Goal: Information Seeking & Learning: Learn about a topic

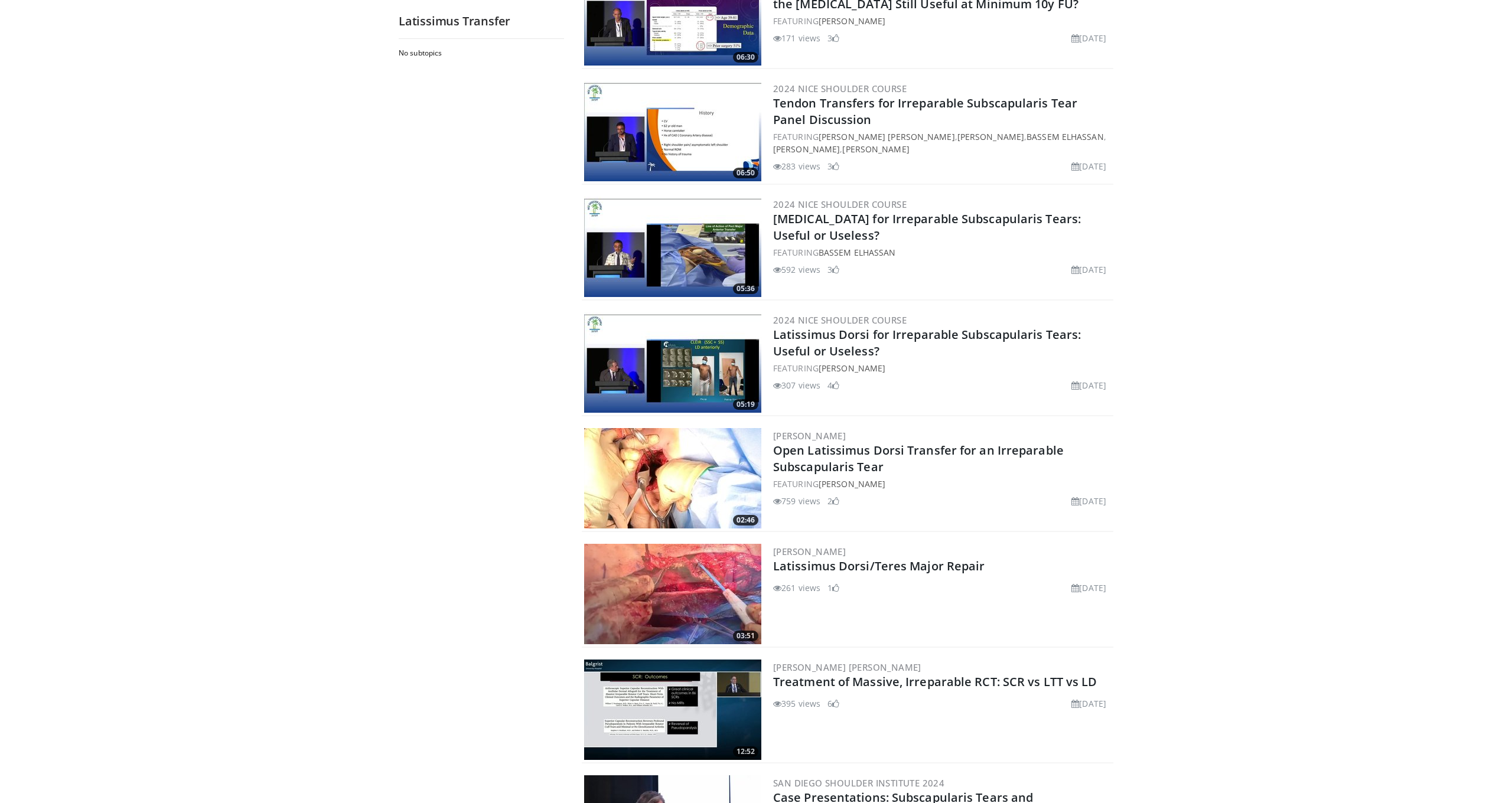
scroll to position [868, 0]
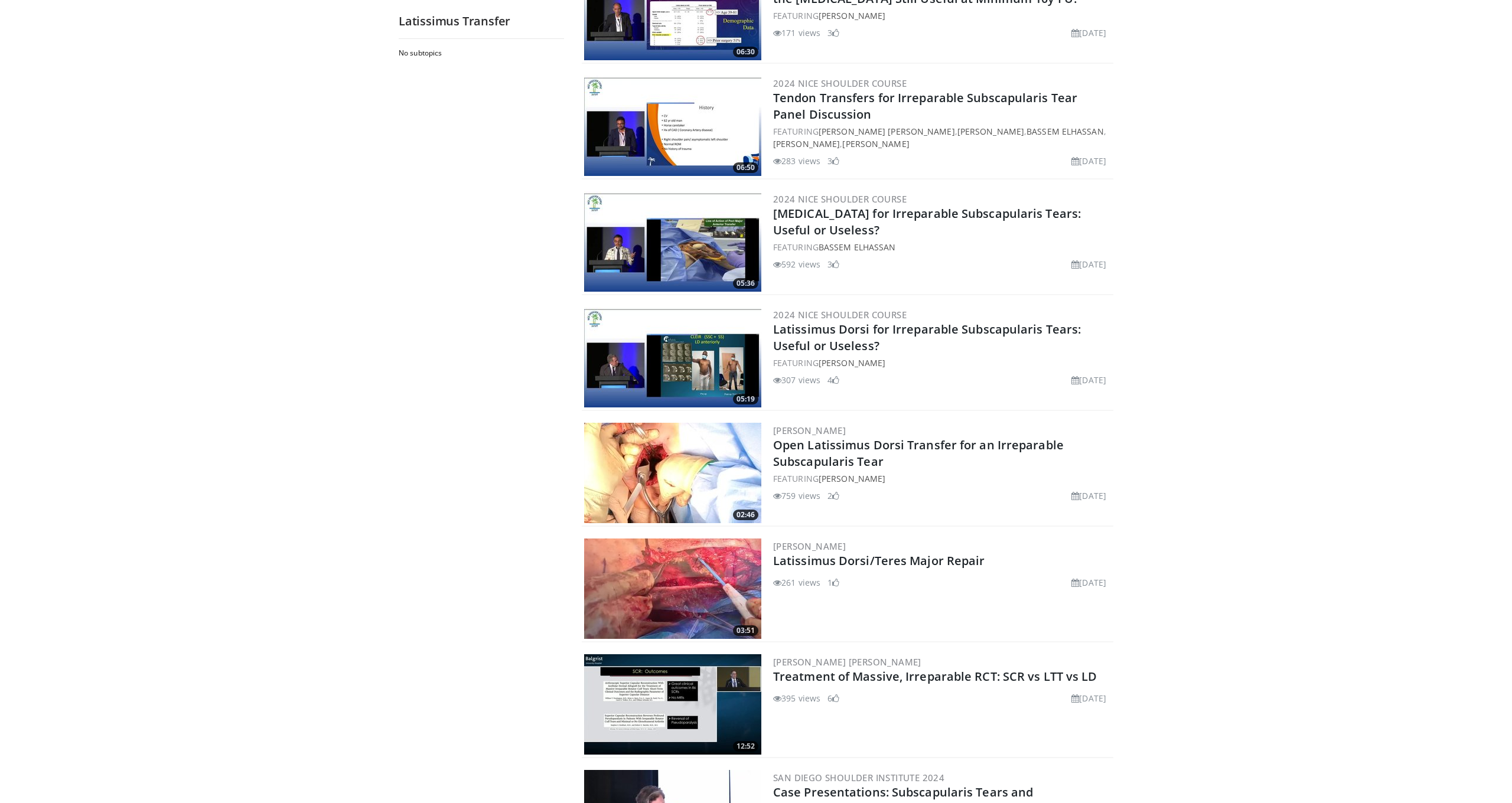
click at [697, 470] on img at bounding box center [673, 473] width 177 height 100
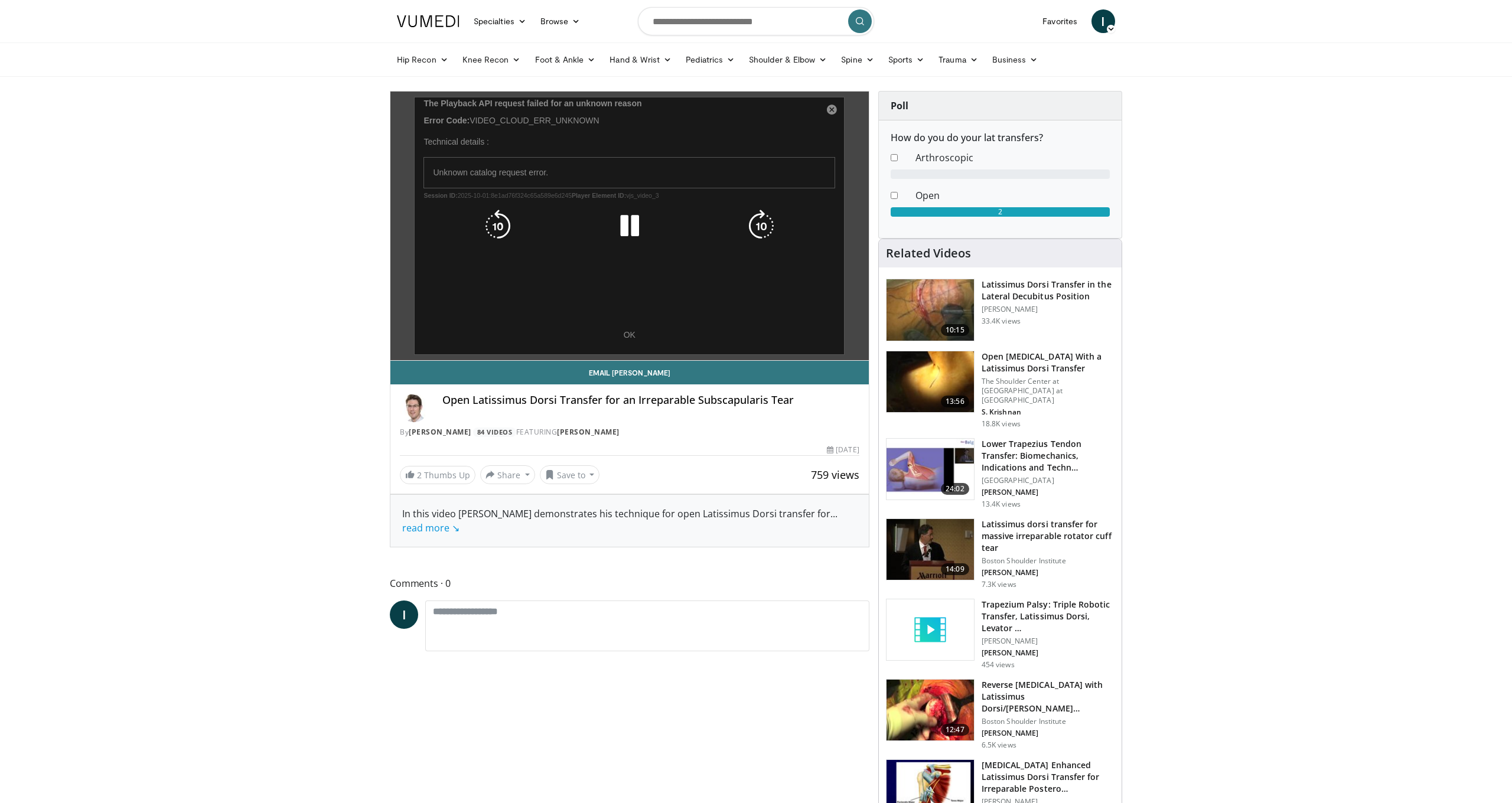
click at [634, 333] on div "10 seconds Tap to unmute" at bounding box center [629, 225] width 479 height 268
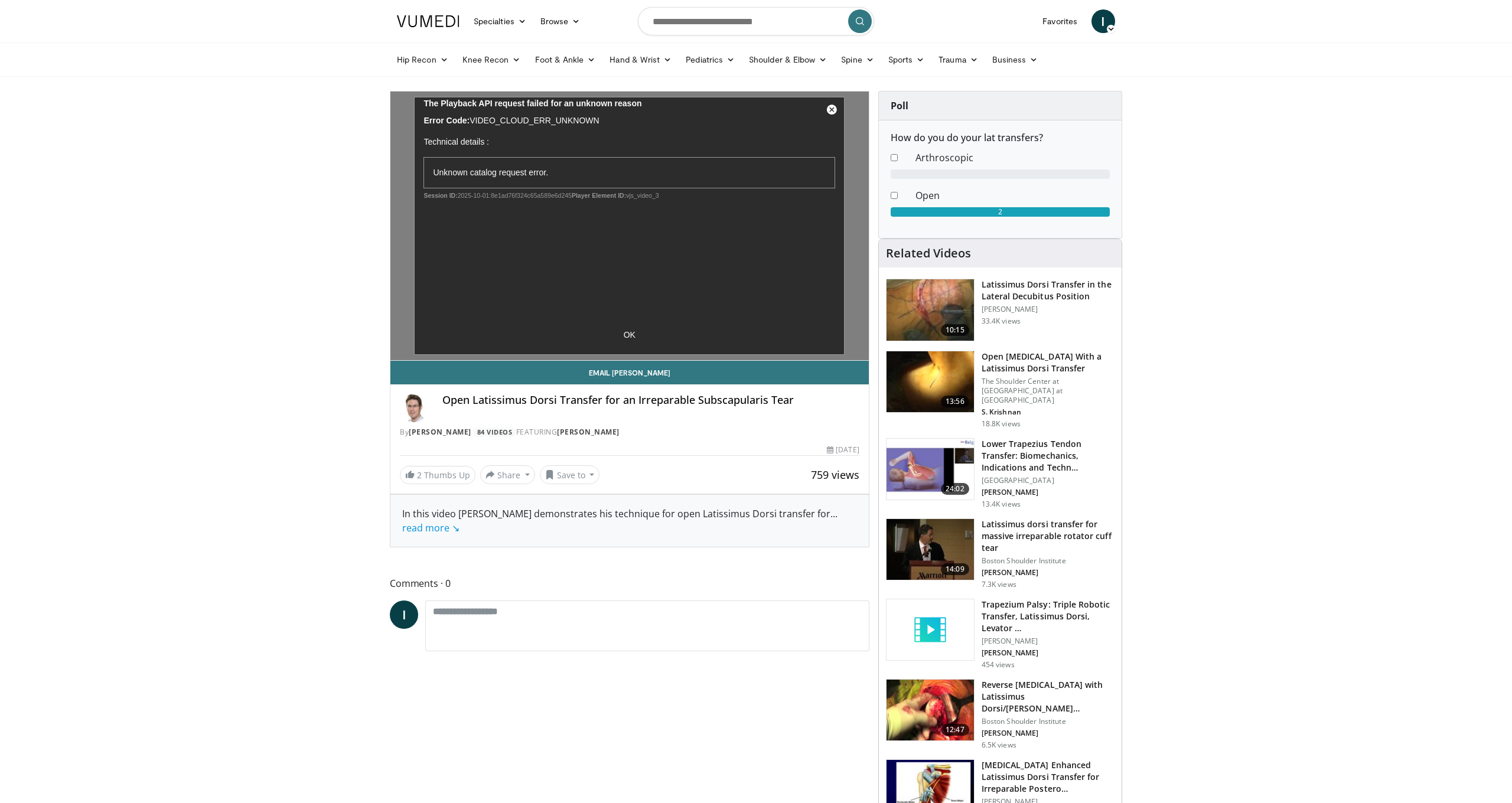
click at [1041, 361] on h3 "Open [MEDICAL_DATA] With a Latissimus Dorsi Transfer" at bounding box center [1049, 362] width 133 height 23
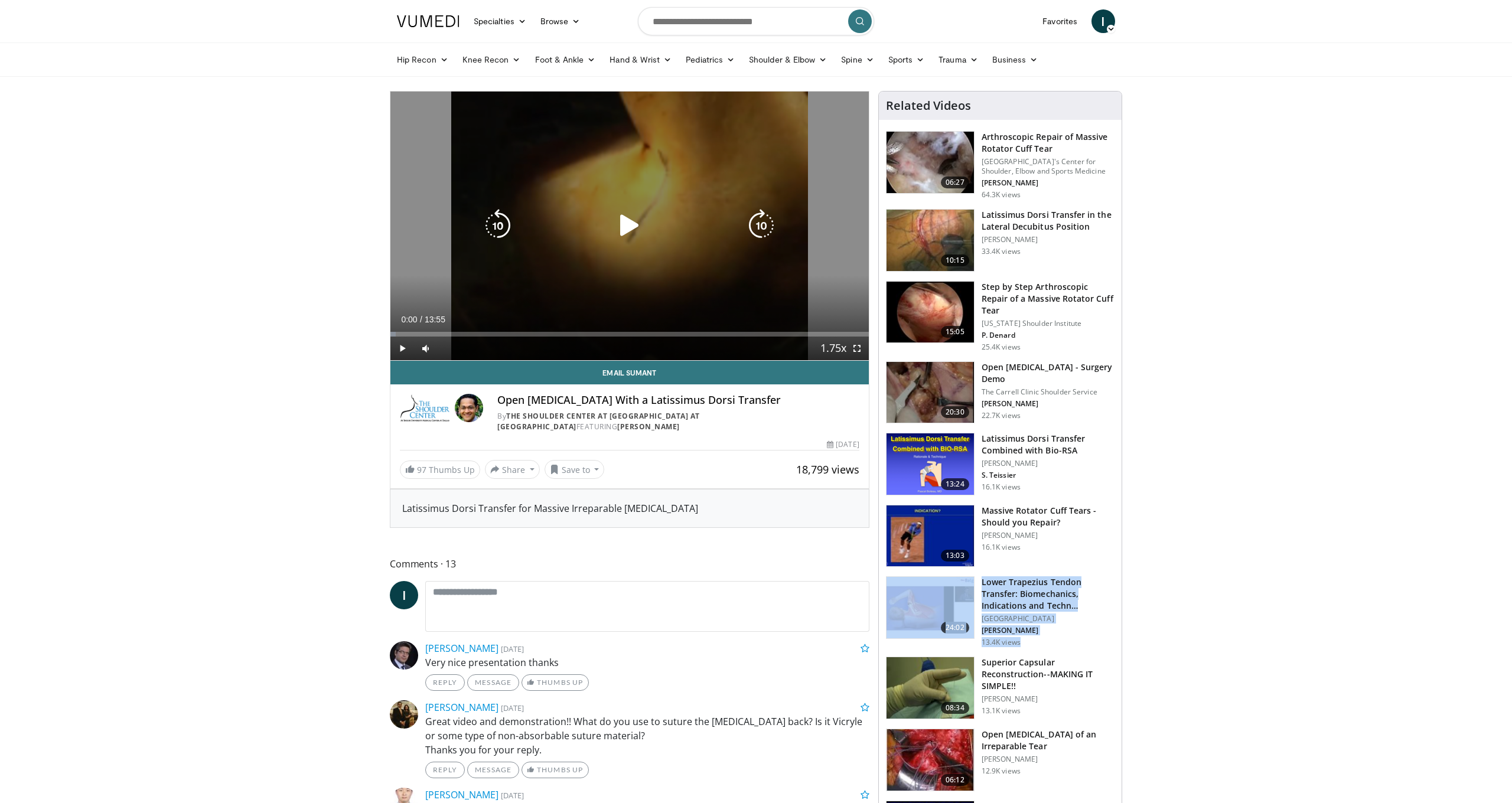
click at [623, 220] on icon "Video Player" at bounding box center [629, 225] width 33 height 33
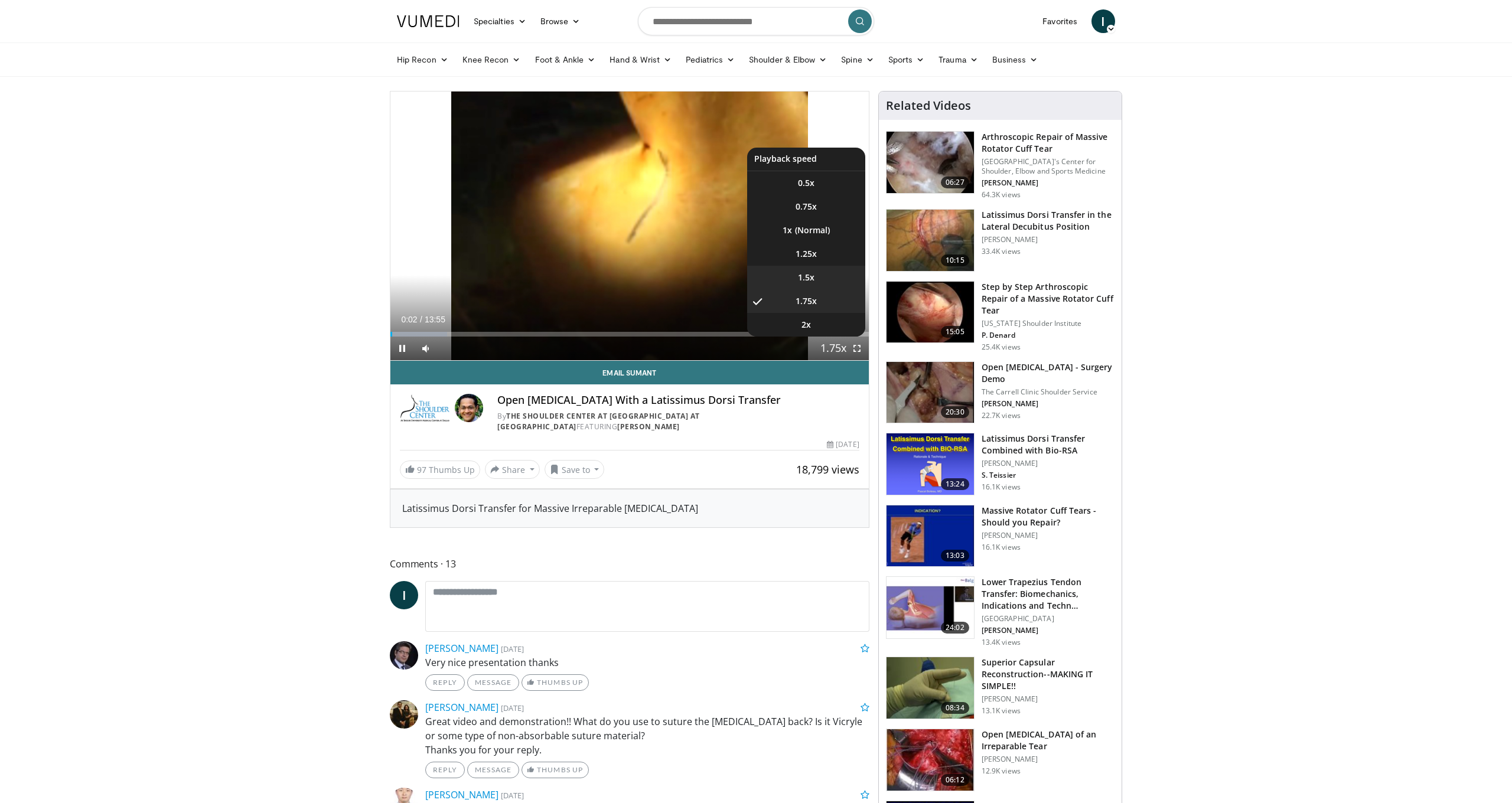
click at [817, 278] on li "1.5x" at bounding box center [806, 277] width 118 height 23
click at [826, 252] on li "1.25x" at bounding box center [806, 253] width 118 height 23
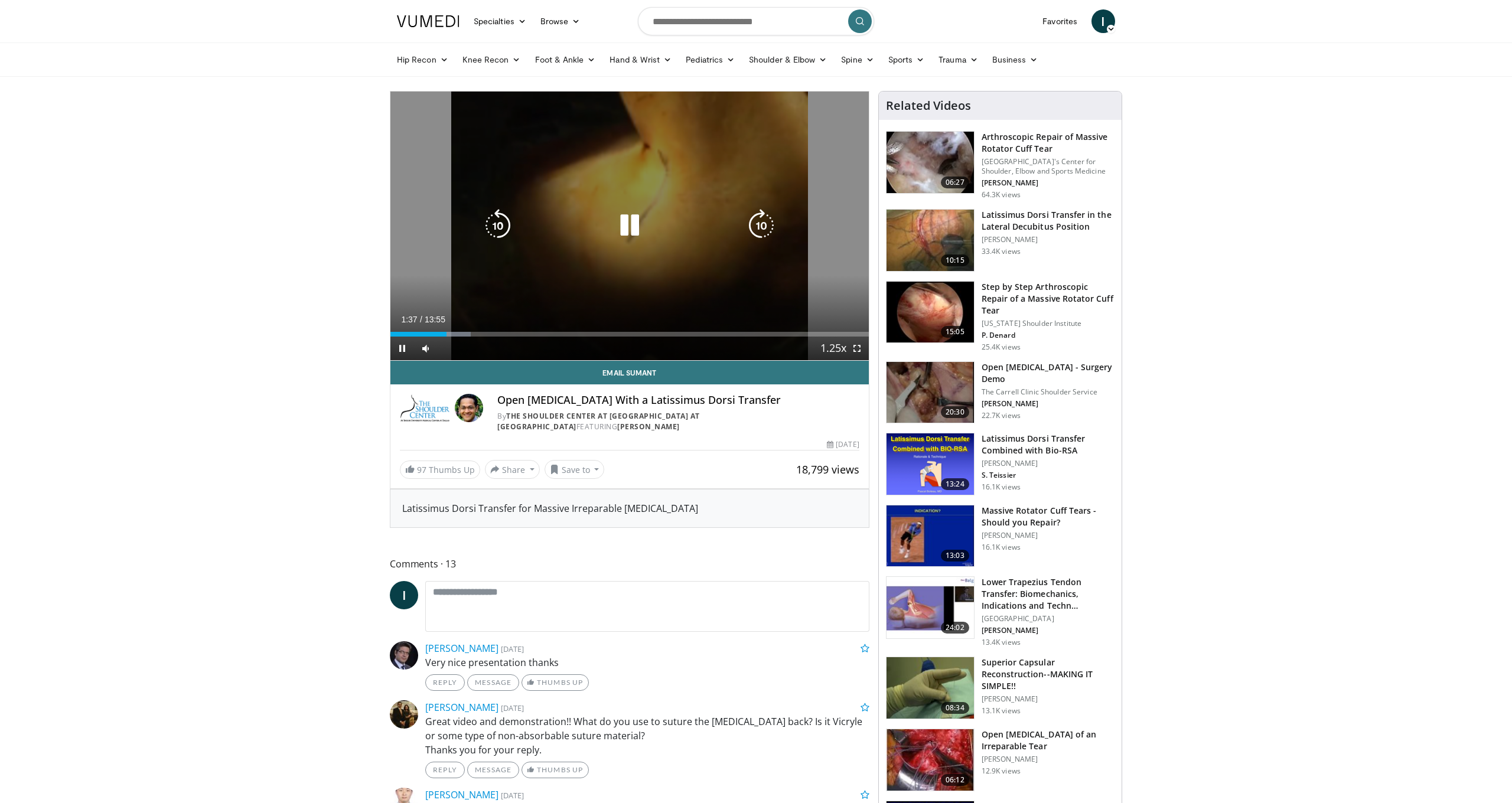
click at [632, 236] on icon "Video Player" at bounding box center [629, 225] width 33 height 33
click at [629, 231] on icon "Video Player" at bounding box center [629, 225] width 33 height 33
click at [625, 219] on icon "Video Player" at bounding box center [629, 225] width 33 height 33
click at [645, 236] on icon "Video Player" at bounding box center [629, 225] width 33 height 33
click at [630, 240] on icon "Video Player" at bounding box center [629, 225] width 33 height 33
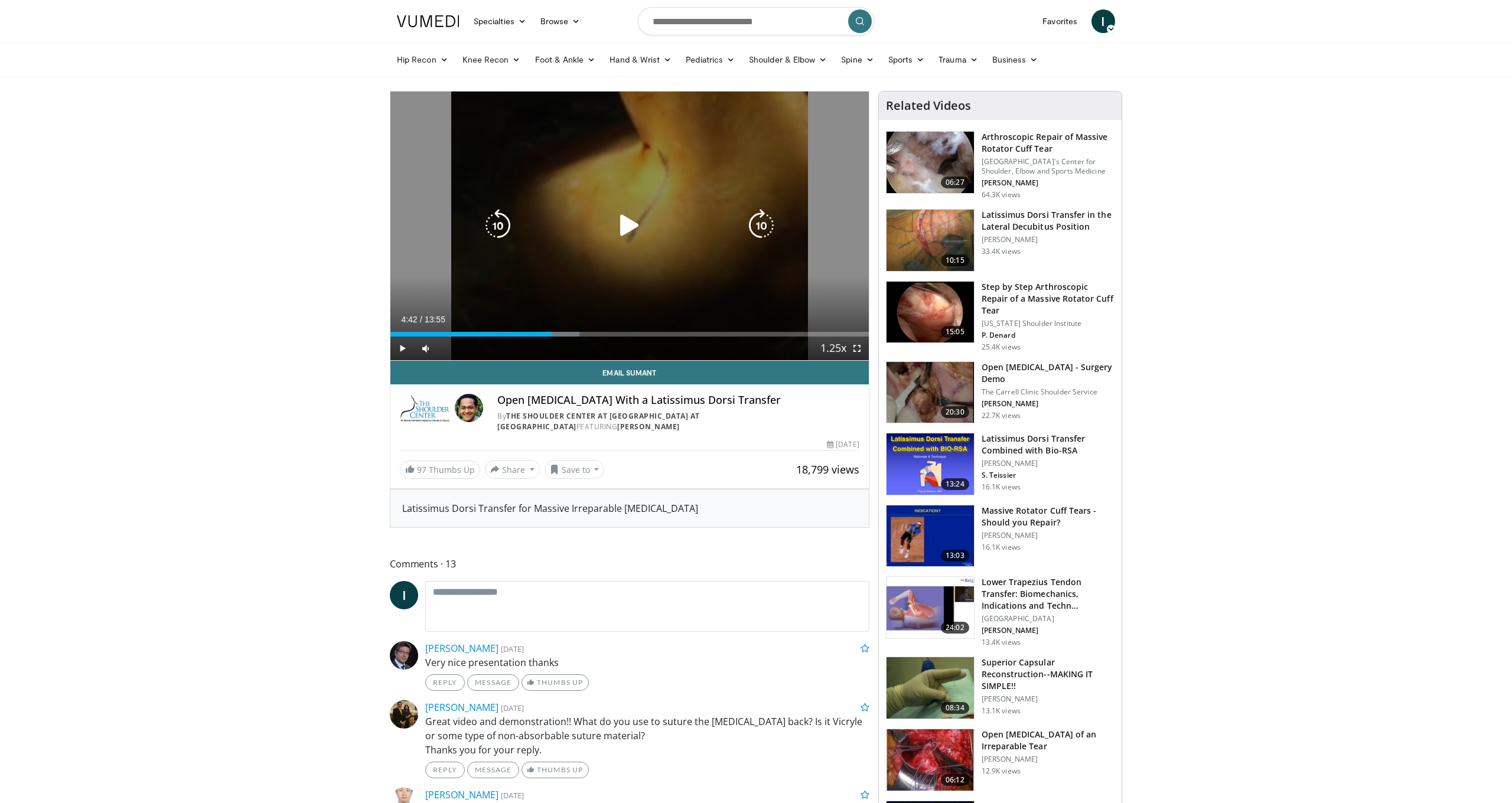
click at [630, 228] on icon "Video Player" at bounding box center [629, 225] width 33 height 33
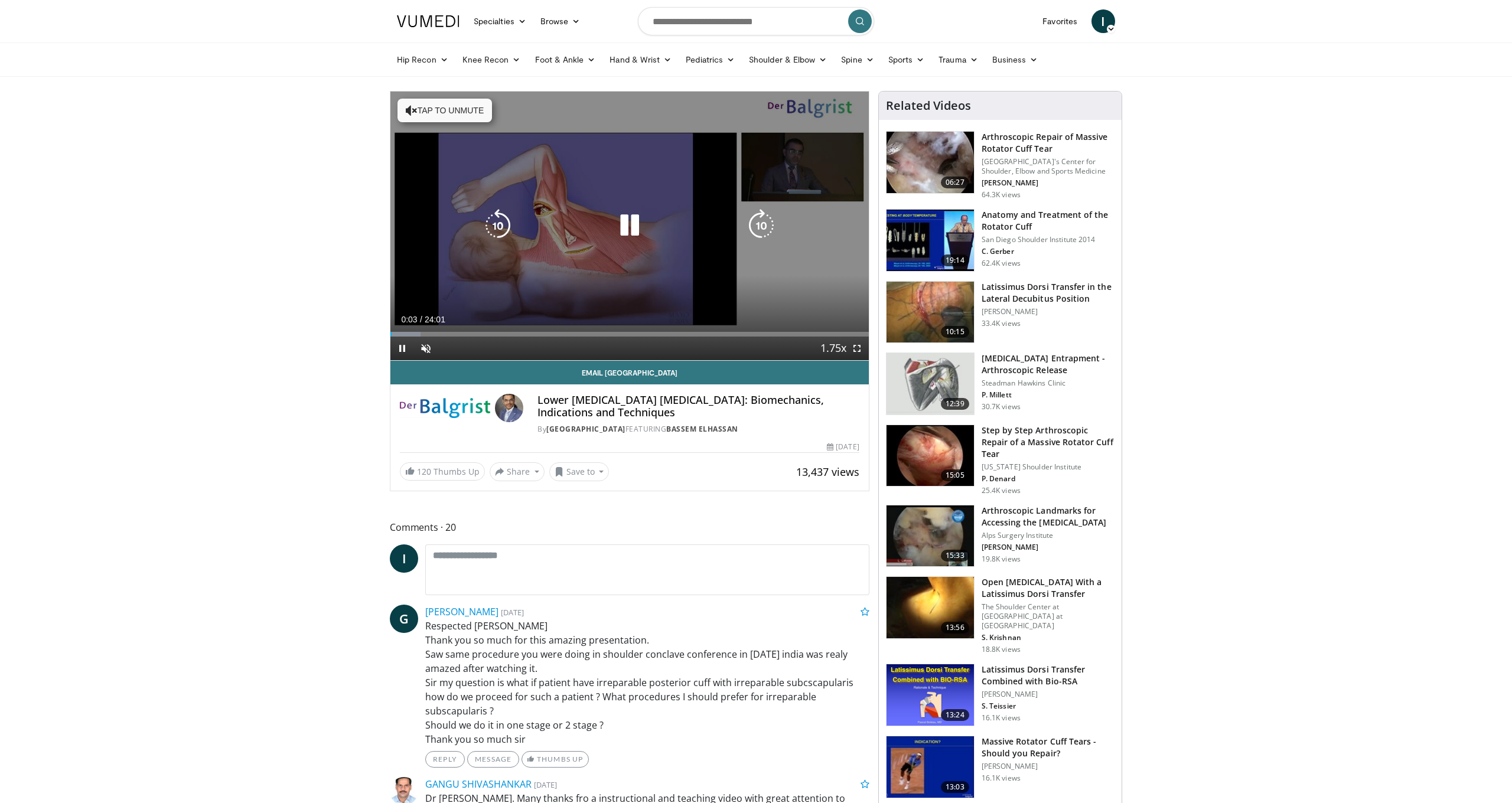
click at [626, 228] on icon "Video Player" at bounding box center [629, 225] width 33 height 33
click at [613, 236] on icon "Video Player" at bounding box center [629, 225] width 33 height 33
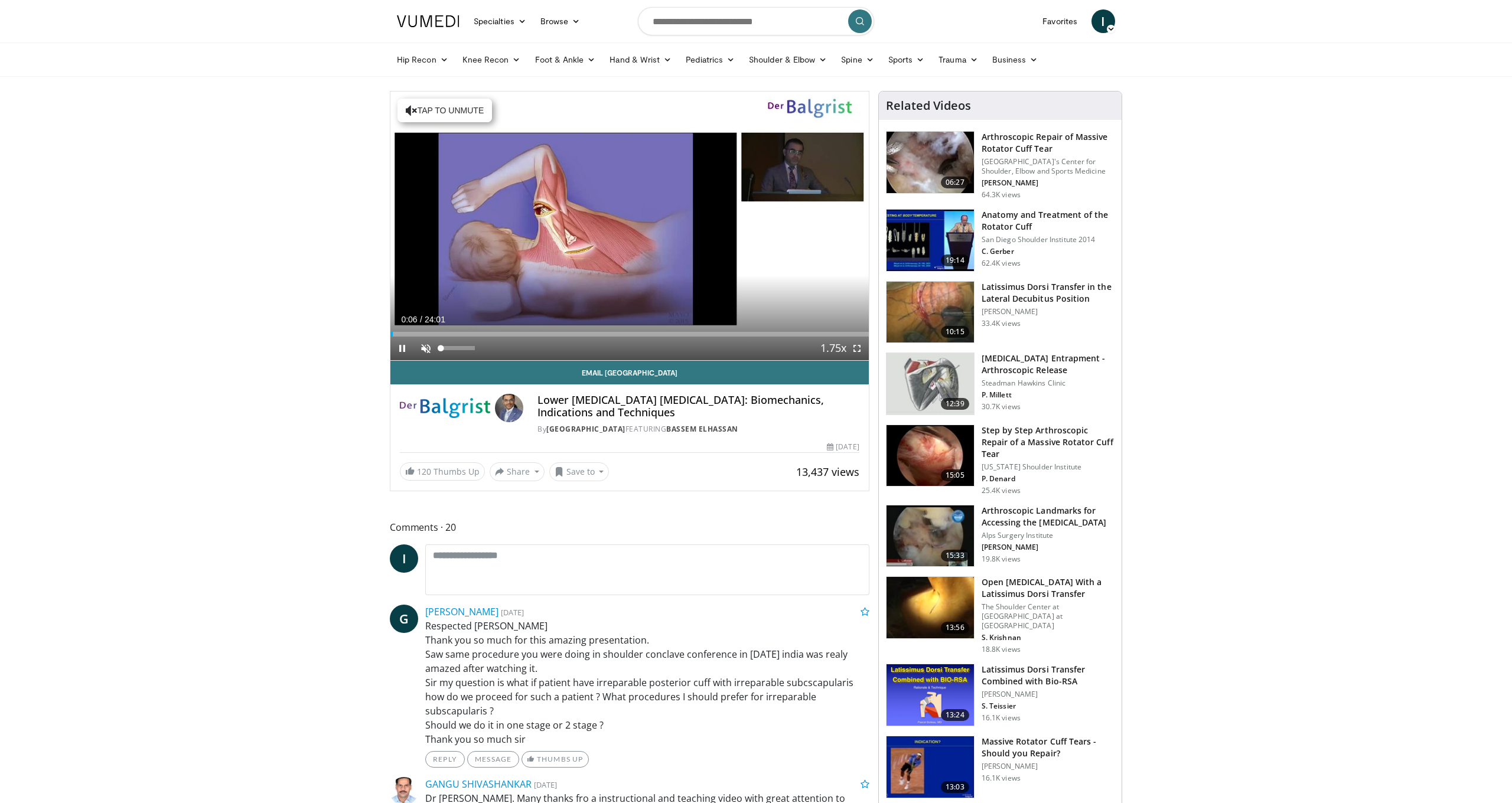
click at [425, 345] on span "Video Player" at bounding box center [426, 348] width 23 height 23
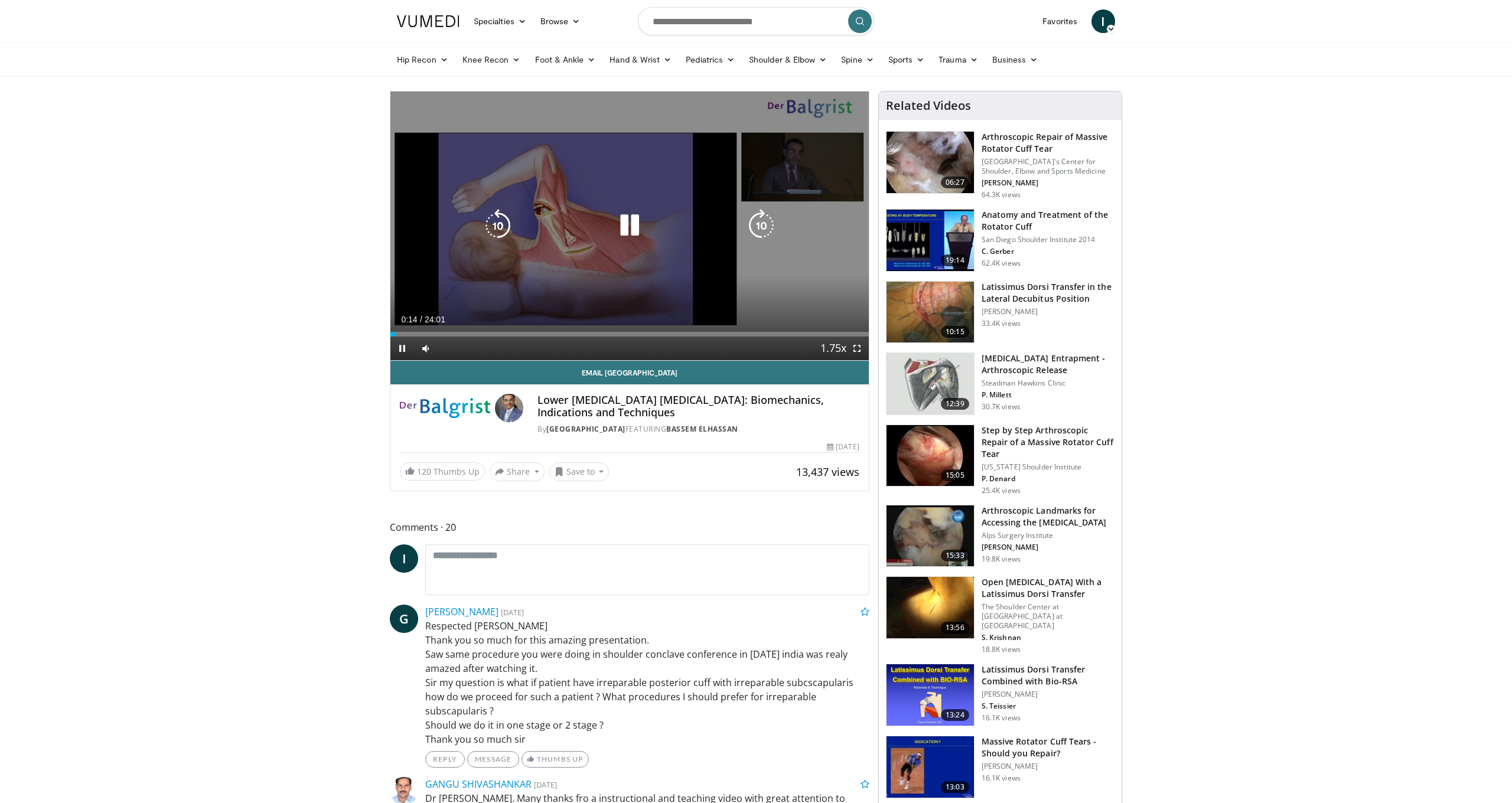
click at [643, 219] on icon "Video Player" at bounding box center [629, 225] width 33 height 33
click at [671, 224] on div "Video Player" at bounding box center [629, 225] width 287 height 23
click at [621, 230] on icon "Video Player" at bounding box center [629, 225] width 33 height 33
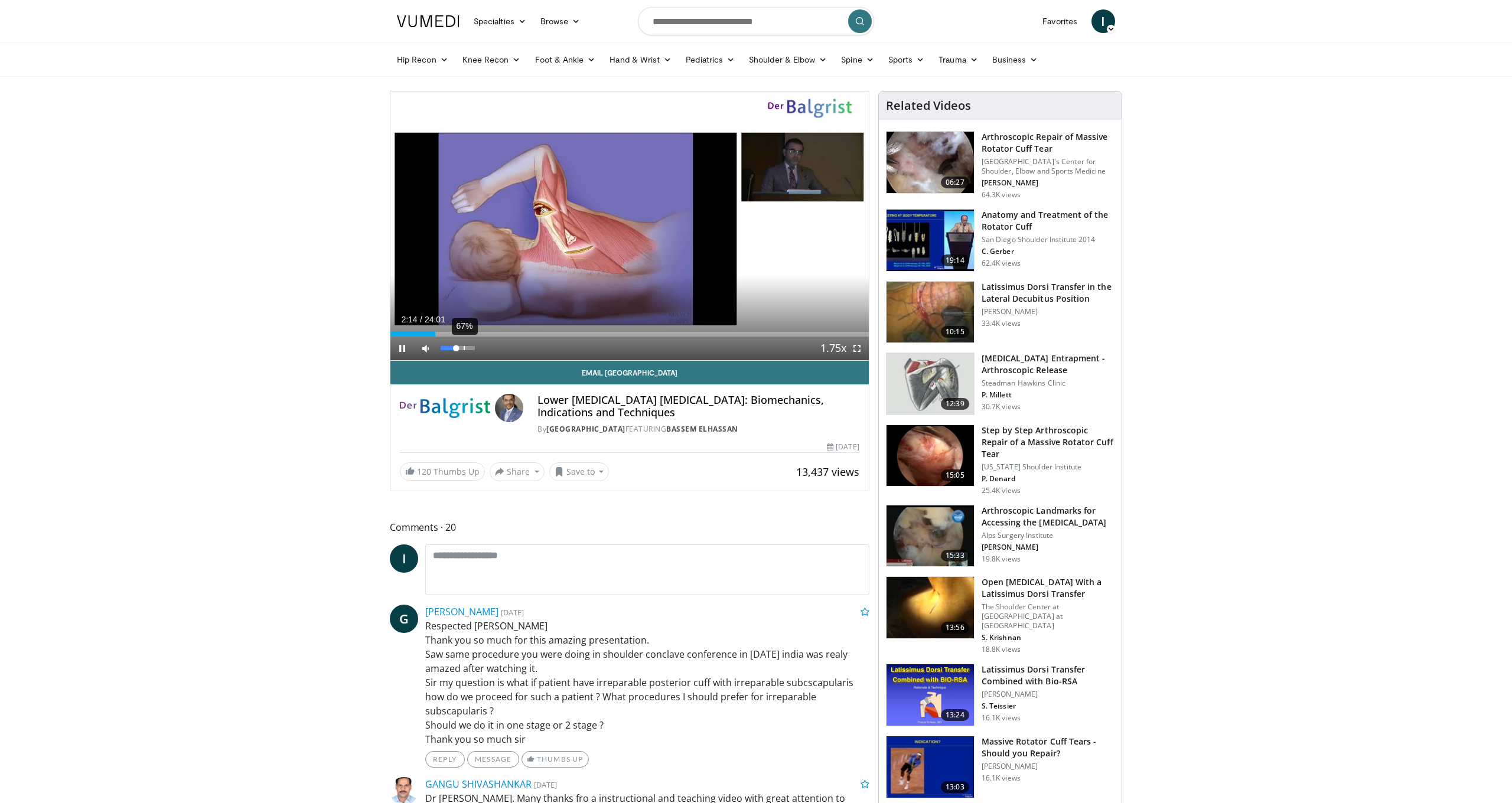
click at [463, 349] on div "67%" at bounding box center [458, 348] width 34 height 4
click at [850, 348] on span "Video Player" at bounding box center [856, 348] width 23 height 23
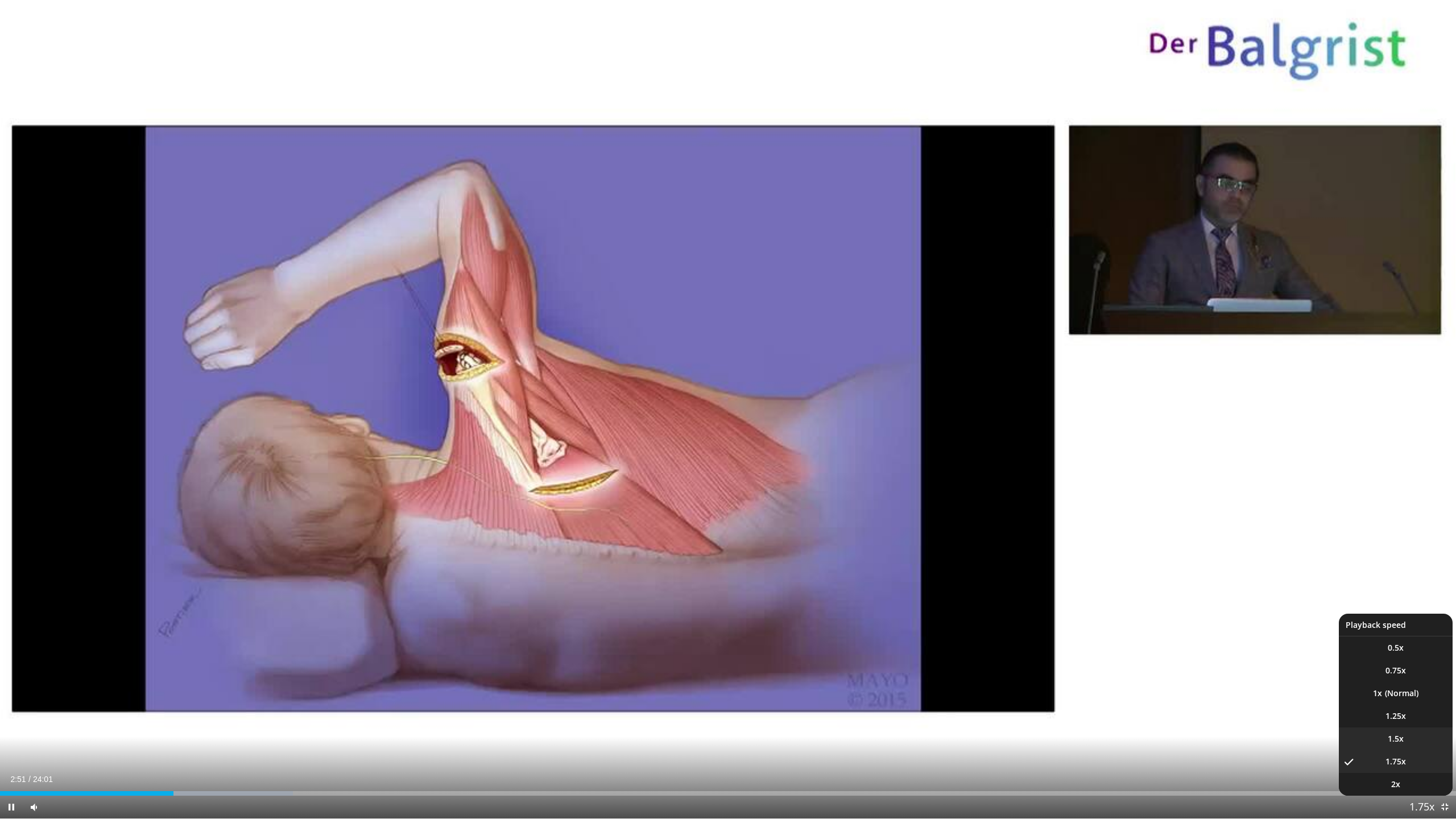
click at [1404, 742] on li "1.5x" at bounding box center [1396, 738] width 113 height 22
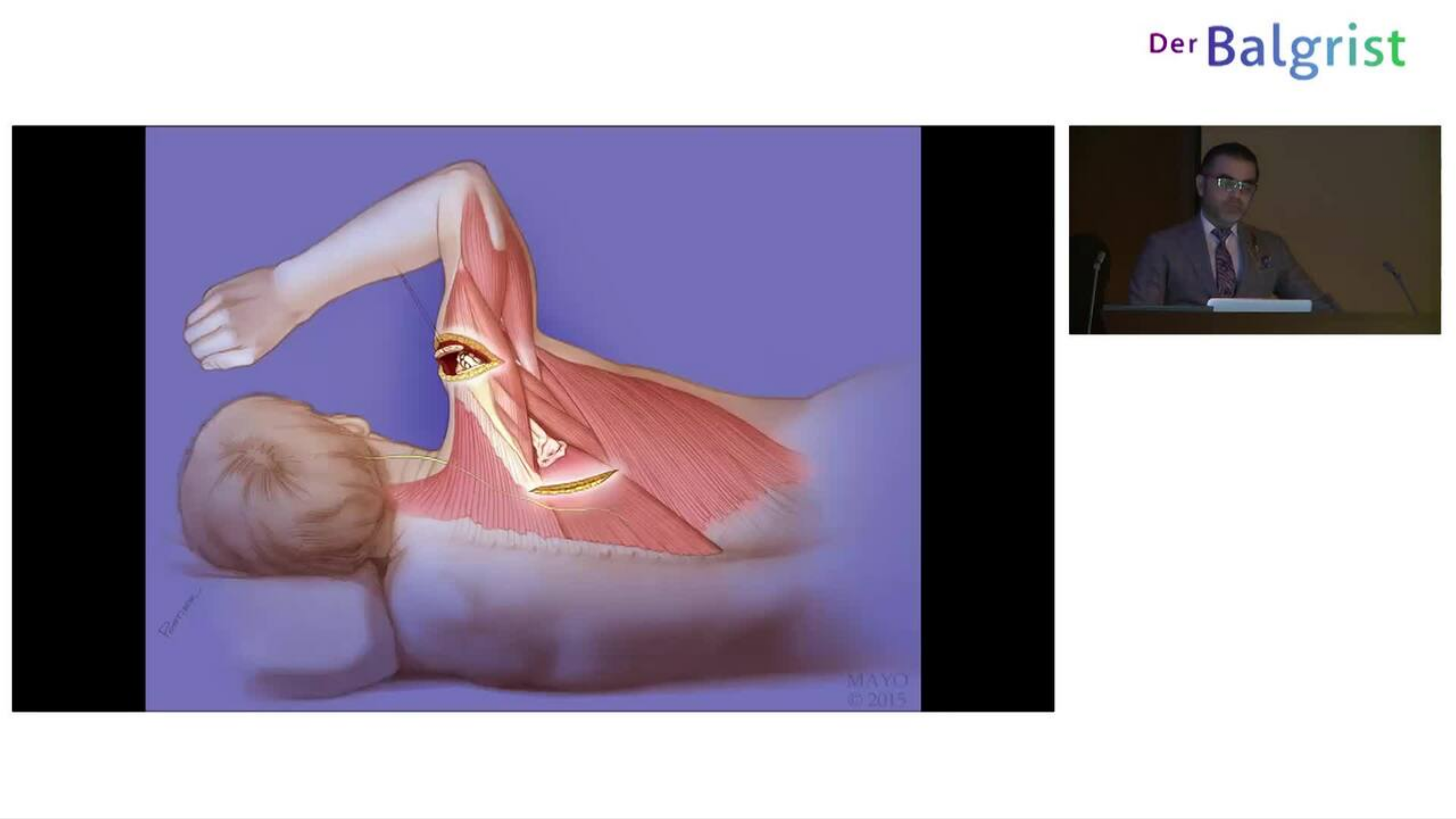
click at [727, 417] on div "10 seconds Tap to unmute" at bounding box center [728, 409] width 1456 height 818
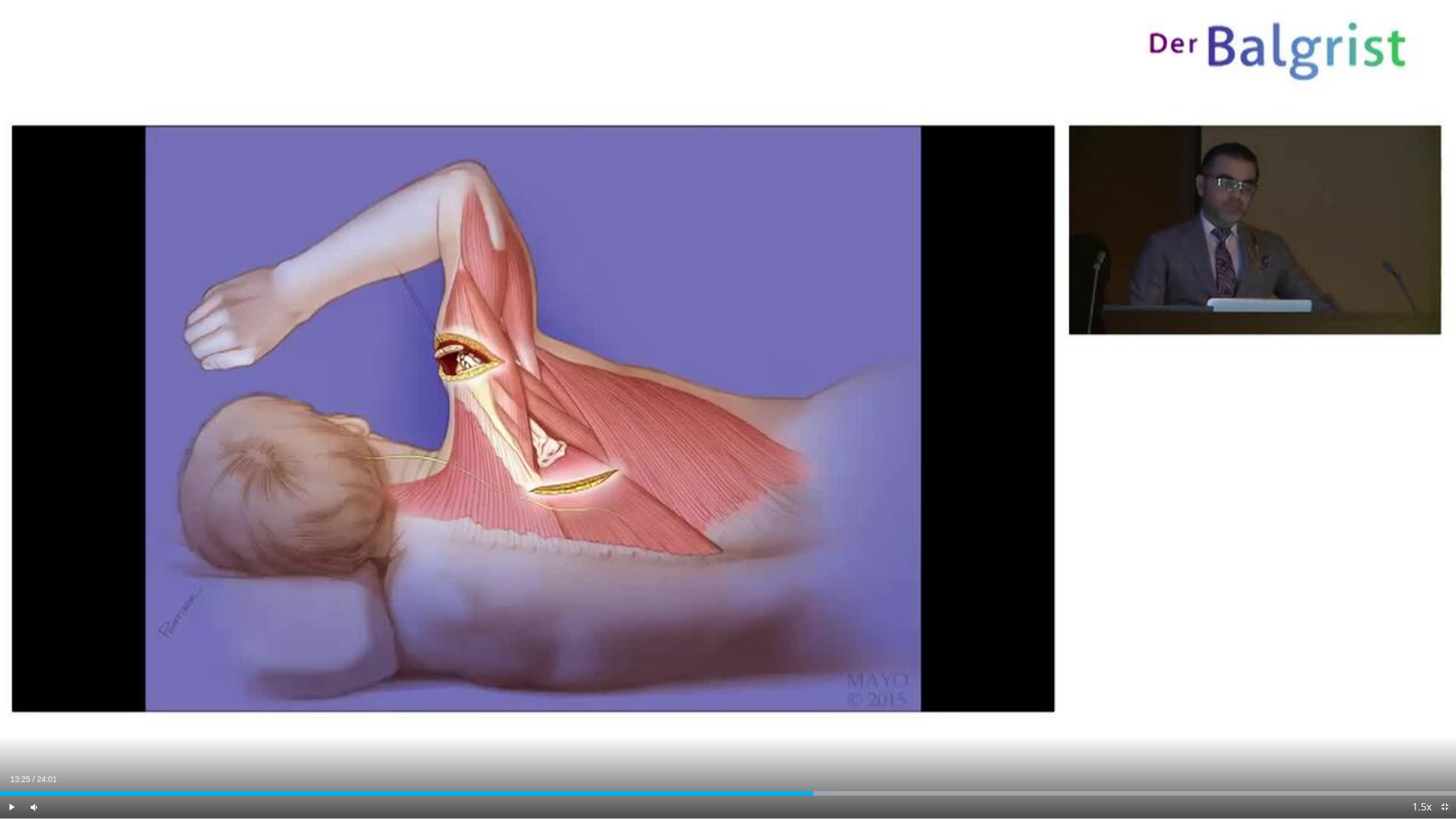
click at [802, 179] on div "10 seconds Tap to unmute" at bounding box center [728, 409] width 1456 height 818
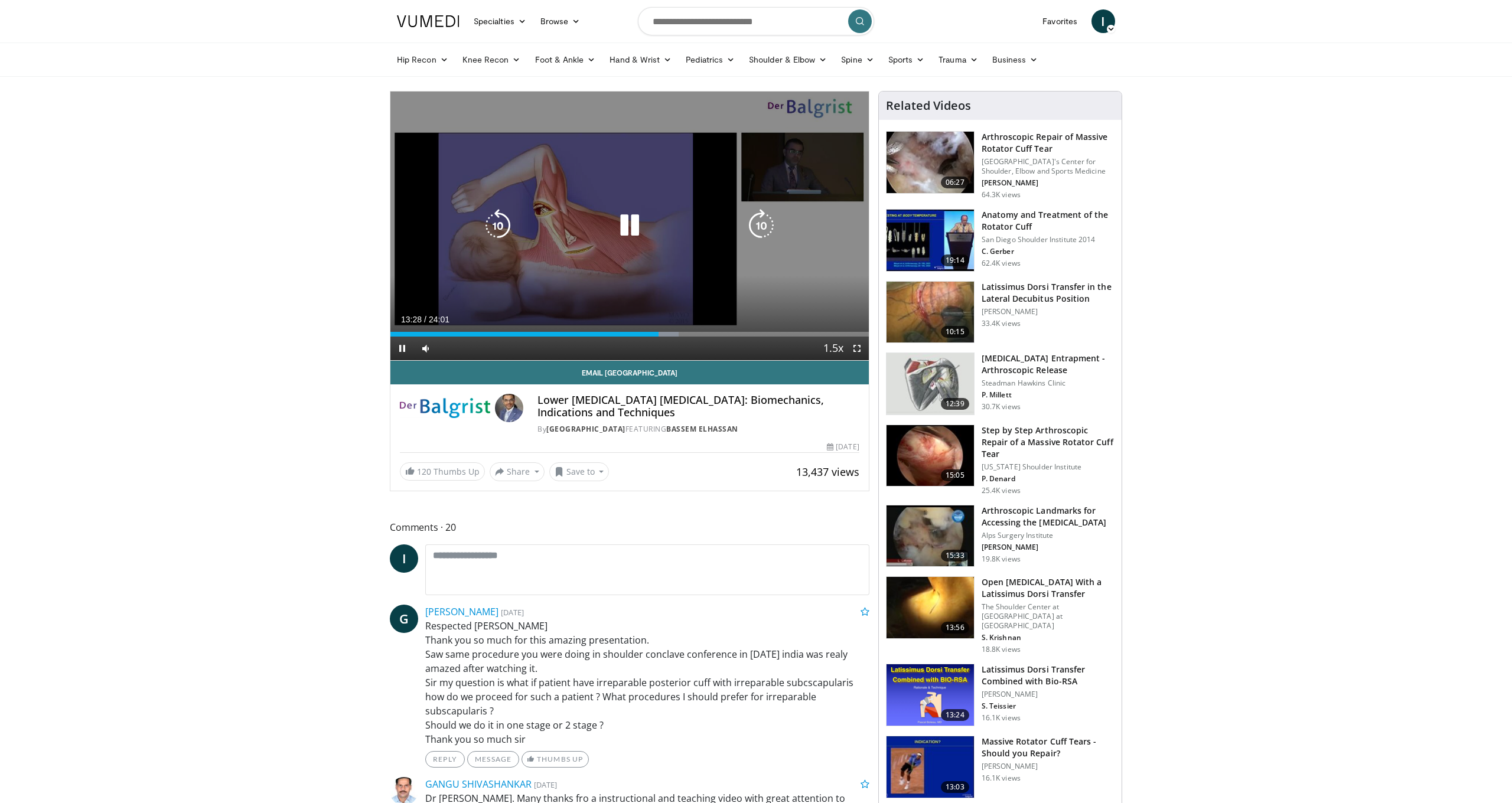
click at [637, 229] on icon "Video Player" at bounding box center [629, 225] width 33 height 33
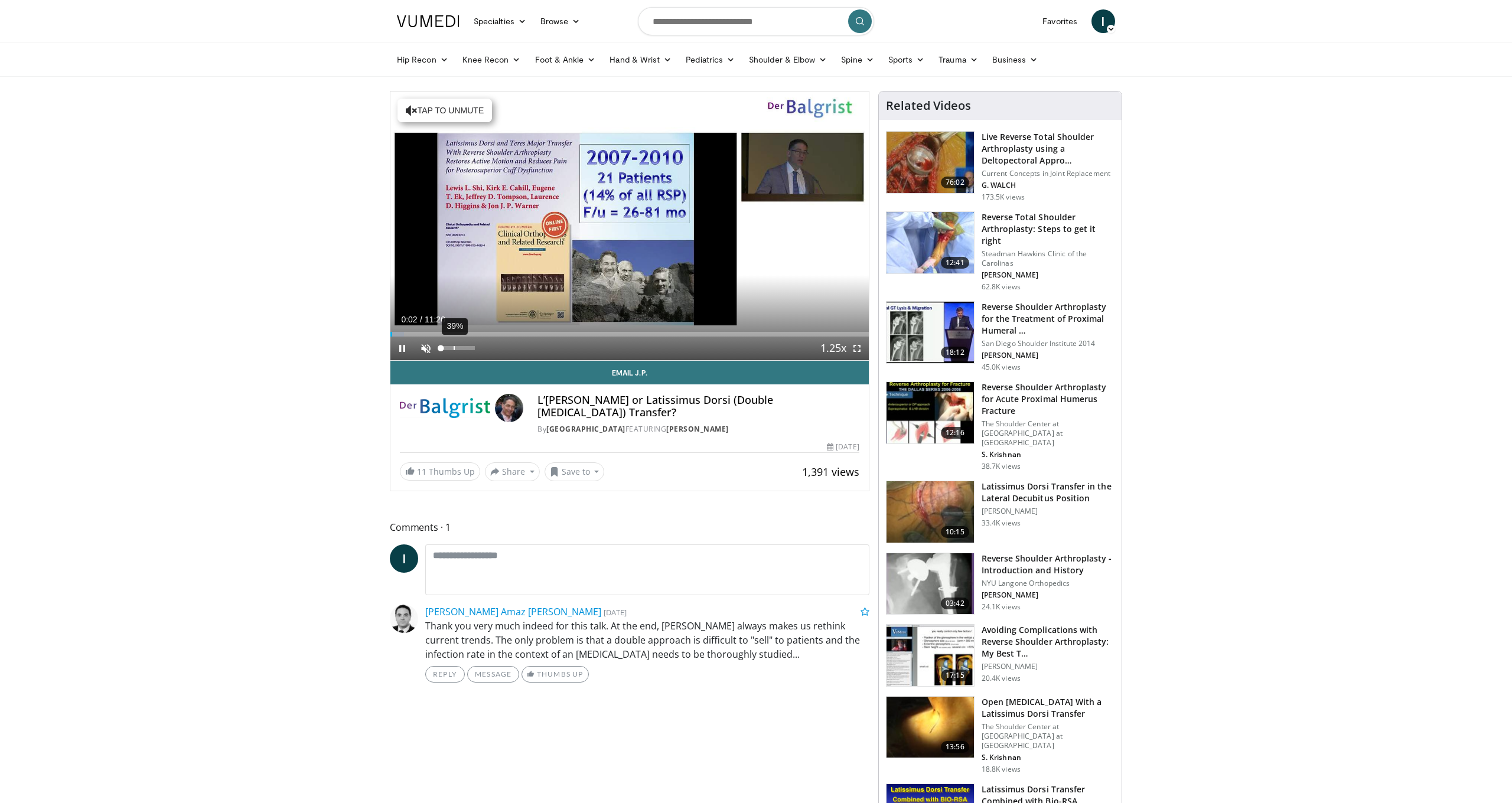
click at [454, 352] on div "39%" at bounding box center [458, 348] width 42 height 23
click at [466, 349] on div "72%" at bounding box center [458, 348] width 34 height 4
drag, startPoint x: 466, startPoint y: 349, endPoint x: 484, endPoint y: 349, distance: 18.0
click at [484, 349] on div "Mute 75%" at bounding box center [455, 348] width 83 height 23
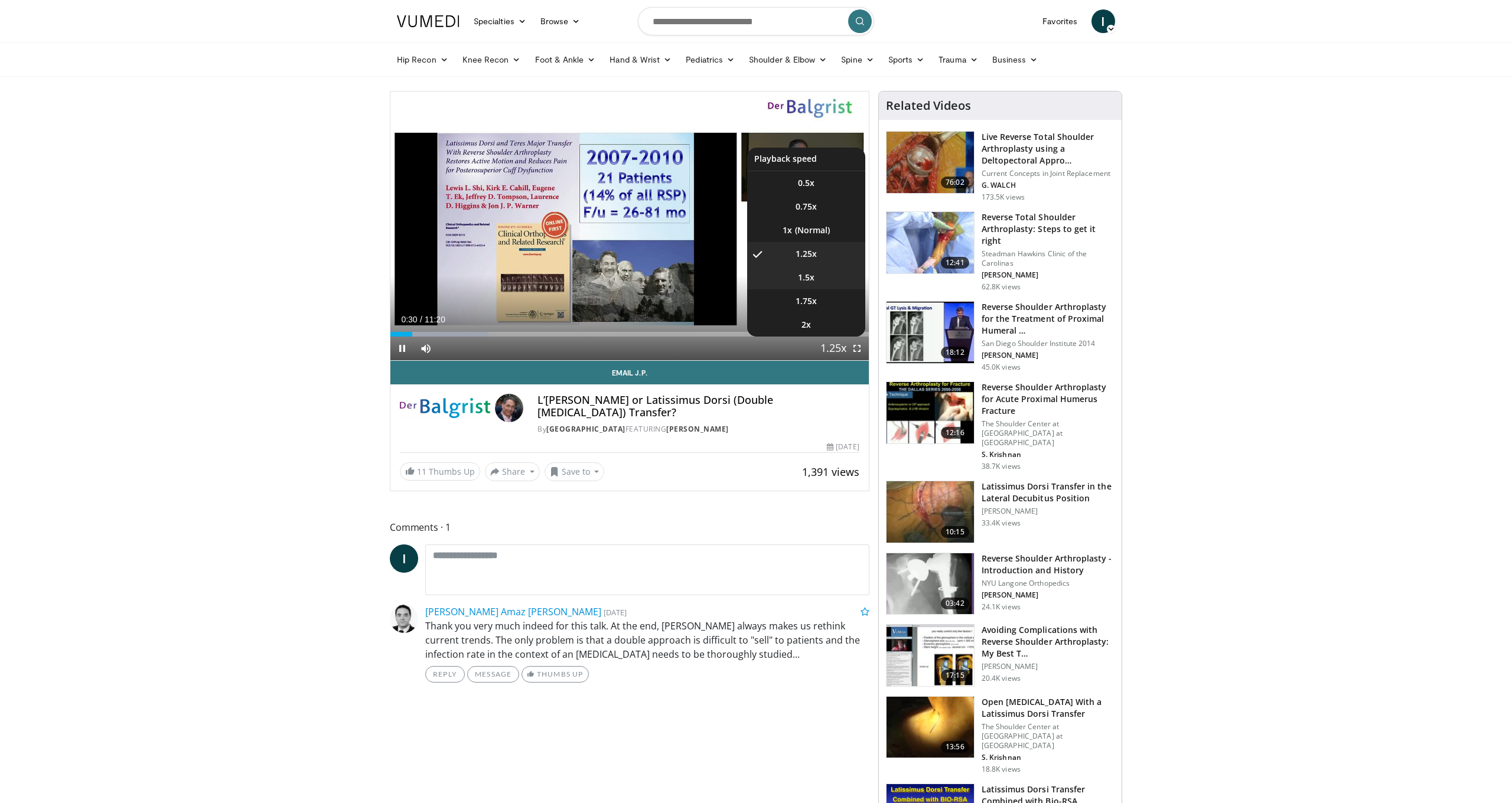
click at [830, 275] on li "1.5x" at bounding box center [806, 277] width 118 height 23
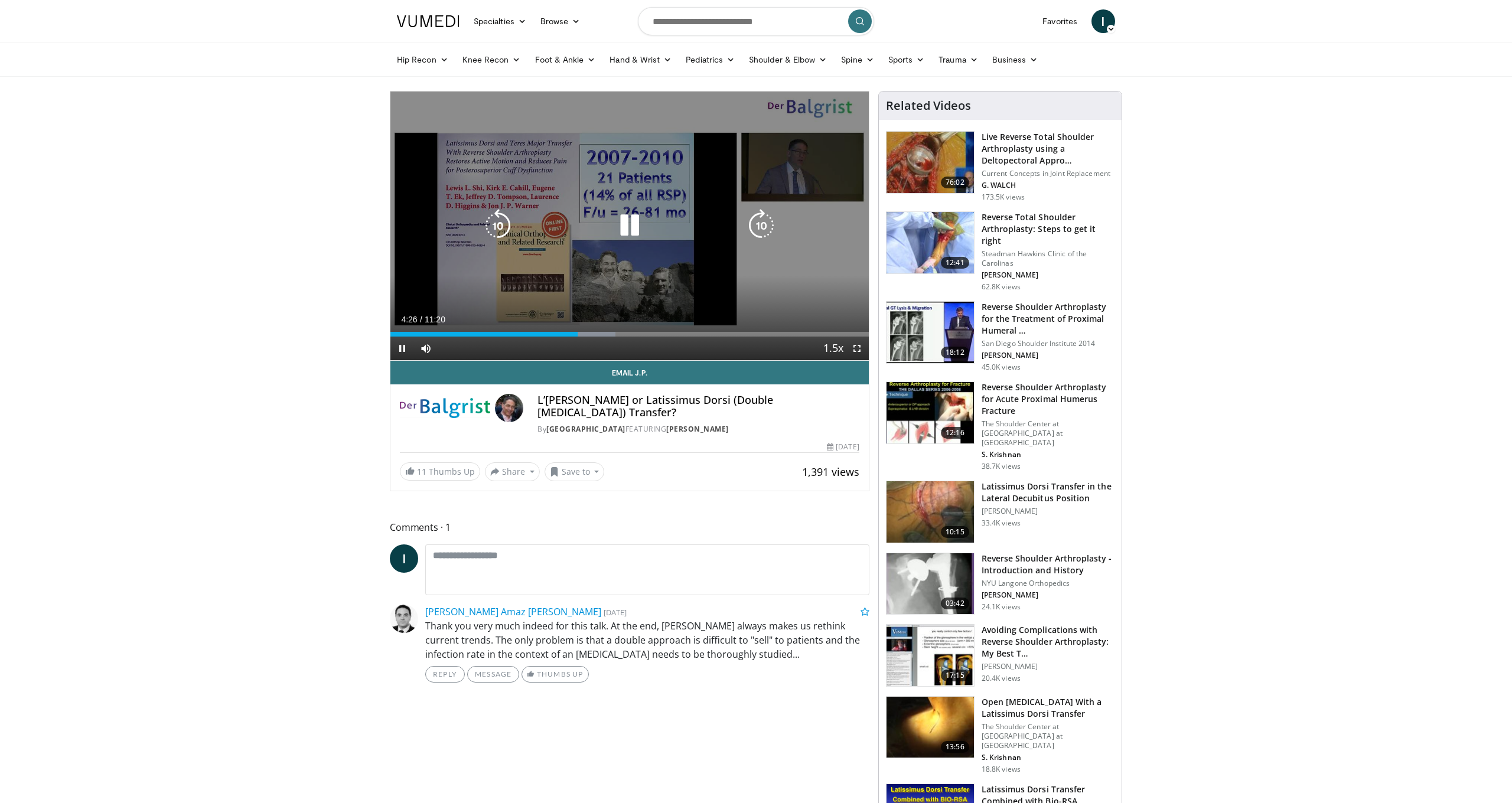
click at [637, 221] on icon "Video Player" at bounding box center [629, 225] width 33 height 33
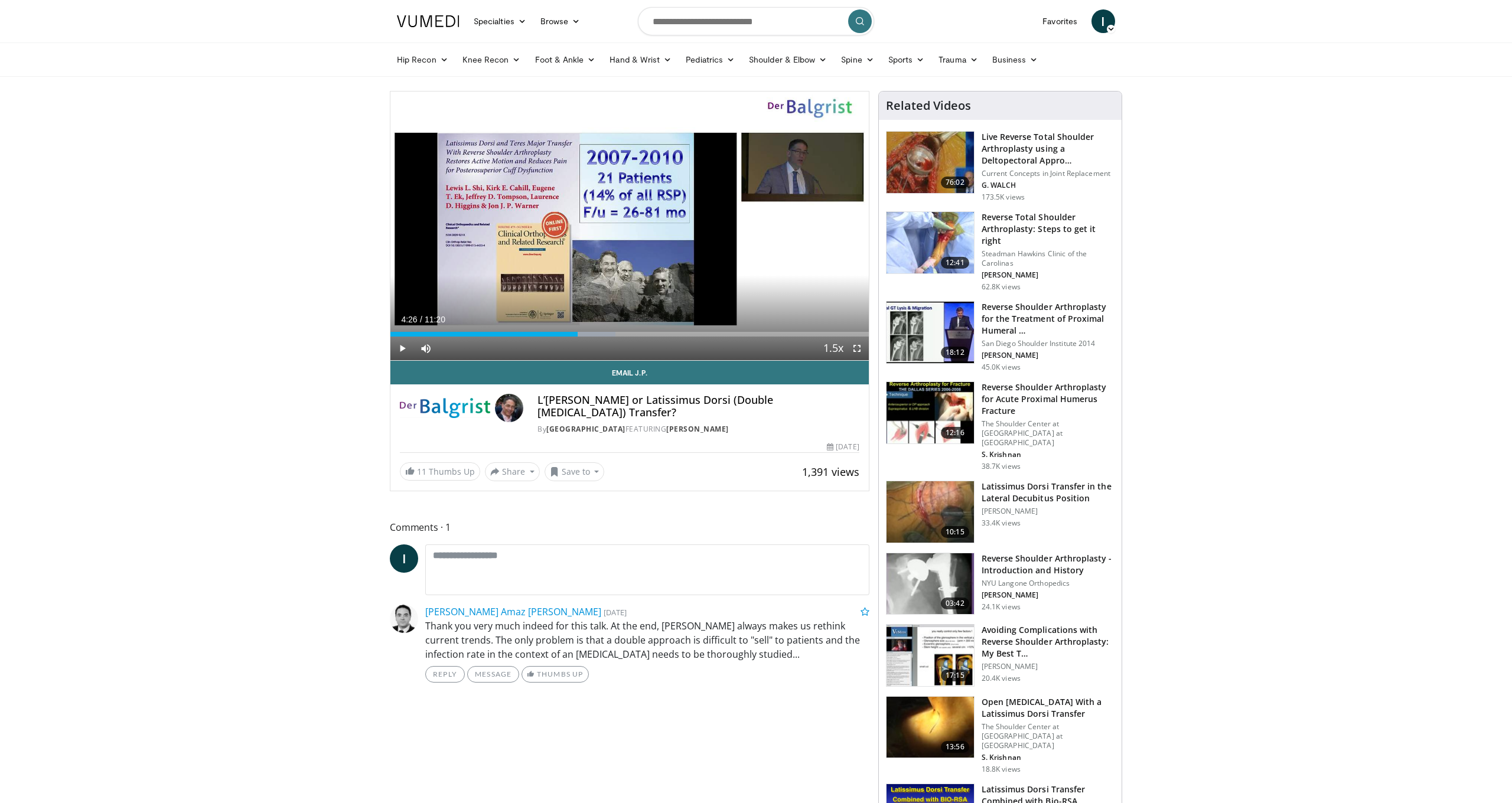
click at [1025, 696] on h3 "Open [MEDICAL_DATA] With a Latissimus Dorsi Transfer" at bounding box center [1049, 708] width 133 height 23
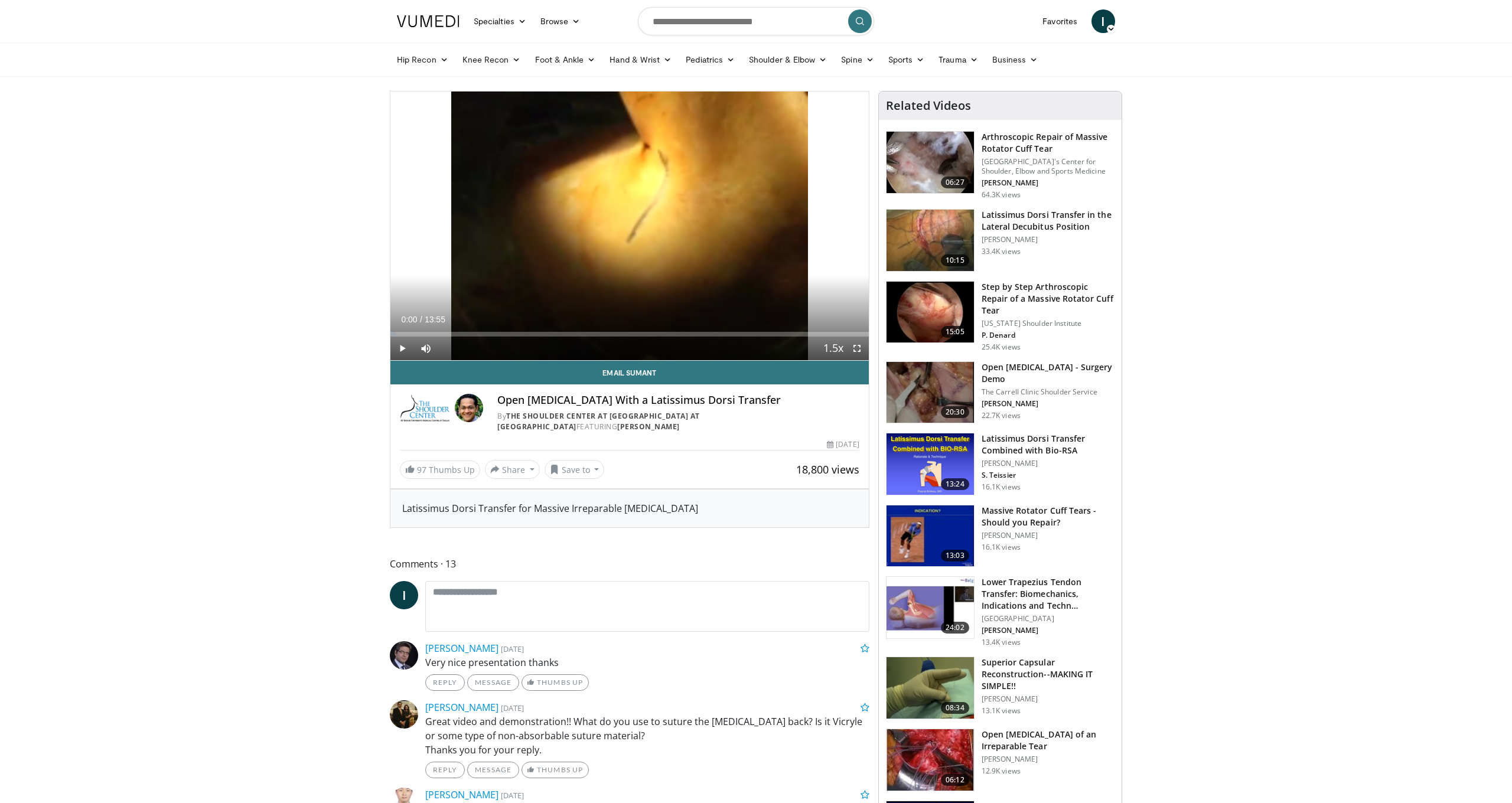
click at [406, 349] on span "Video Player" at bounding box center [402, 348] width 23 height 23
click at [441, 334] on div "Progress Bar" at bounding box center [441, 334] width 1 height 5
click at [431, 332] on div "Progress Bar" at bounding box center [431, 334] width 1 height 5
click at [414, 329] on div "Loaded : 8.38% 01:12 00:41" at bounding box center [629, 331] width 479 height 11
drag, startPoint x: 414, startPoint y: 329, endPoint x: 346, endPoint y: 329, distance: 68.0
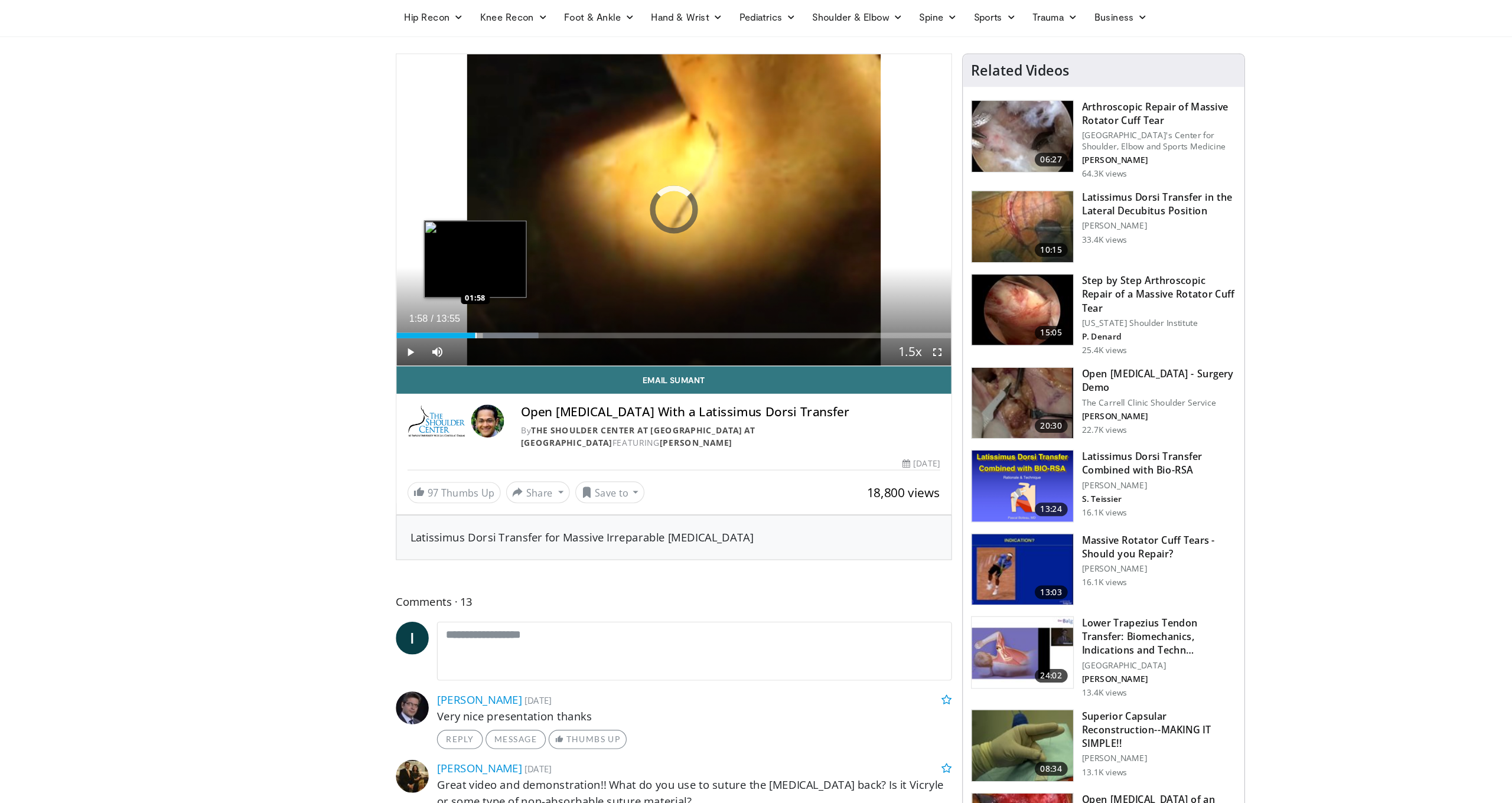
click at [421, 332] on div "Loaded : 25.59% 02:40 01:58" at bounding box center [629, 334] width 479 height 5
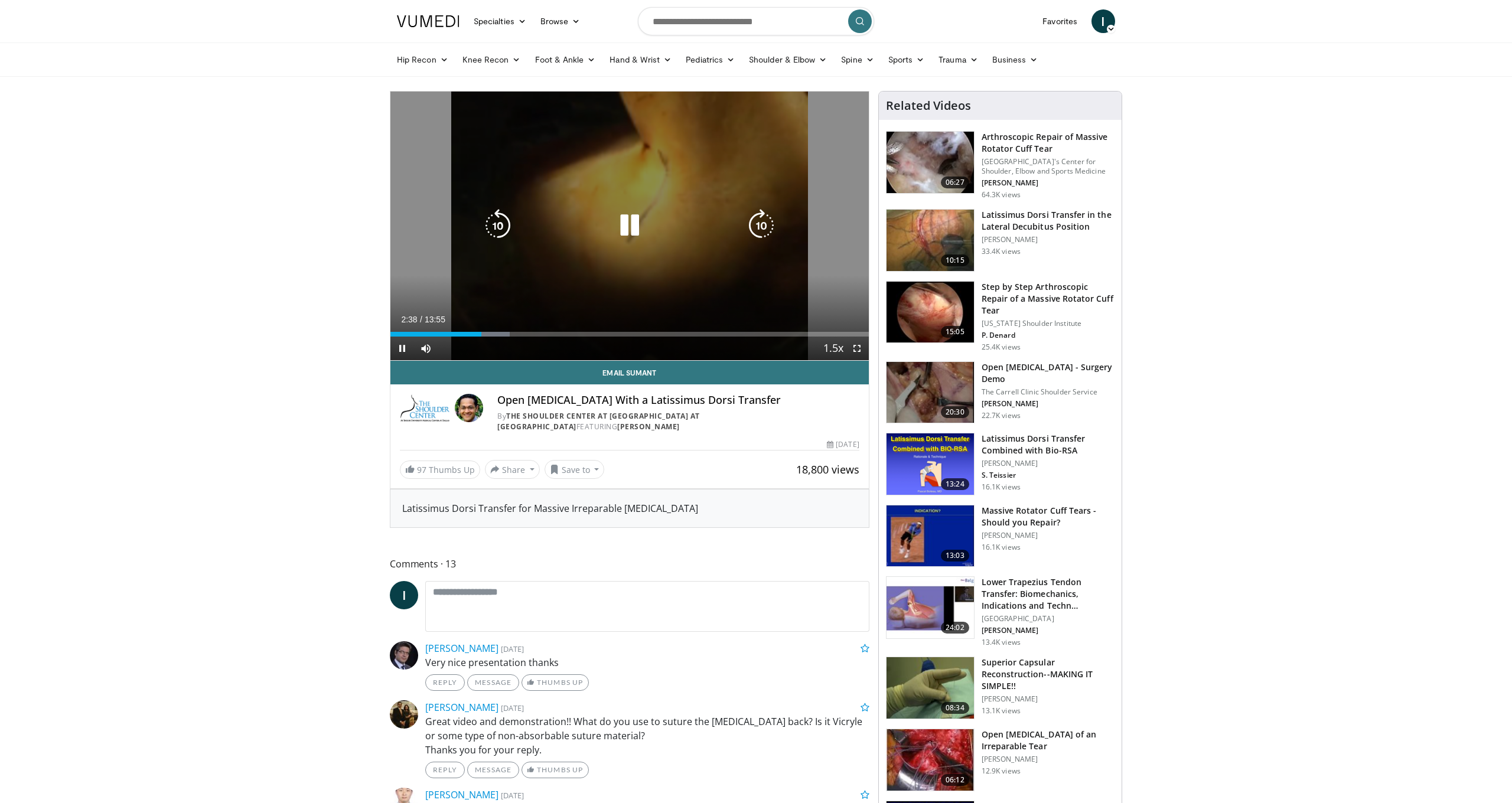
click at [641, 234] on icon "Video Player" at bounding box center [629, 225] width 33 height 33
